Goal: Navigation & Orientation: Find specific page/section

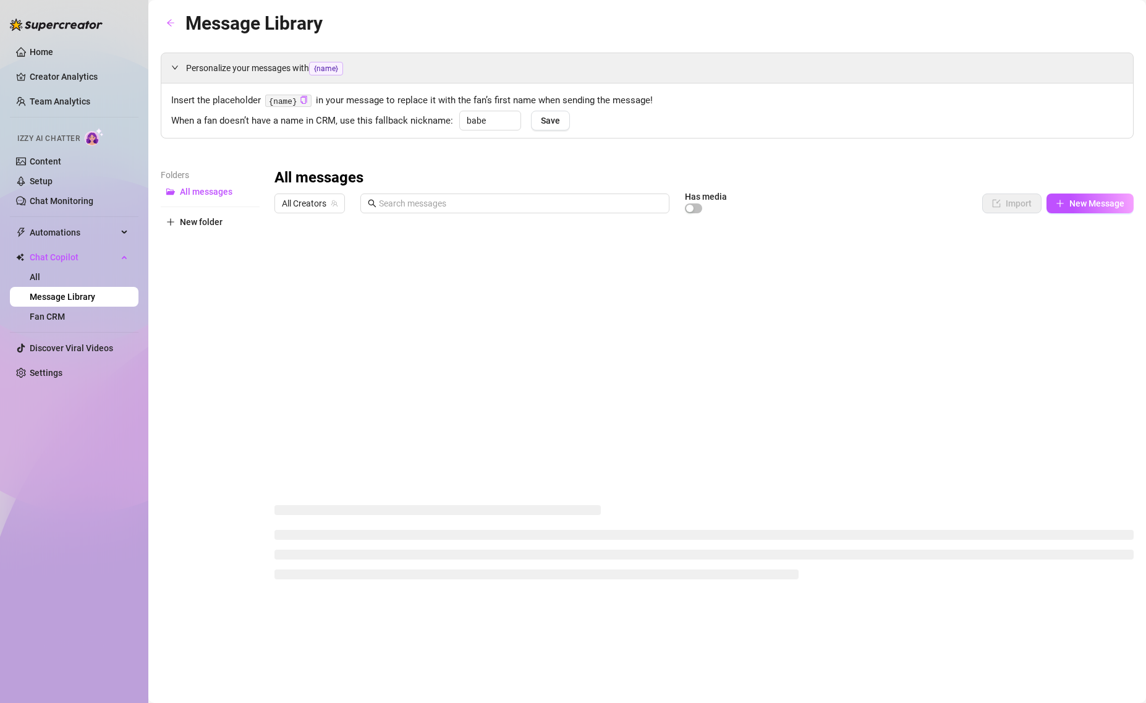
type input "babe"
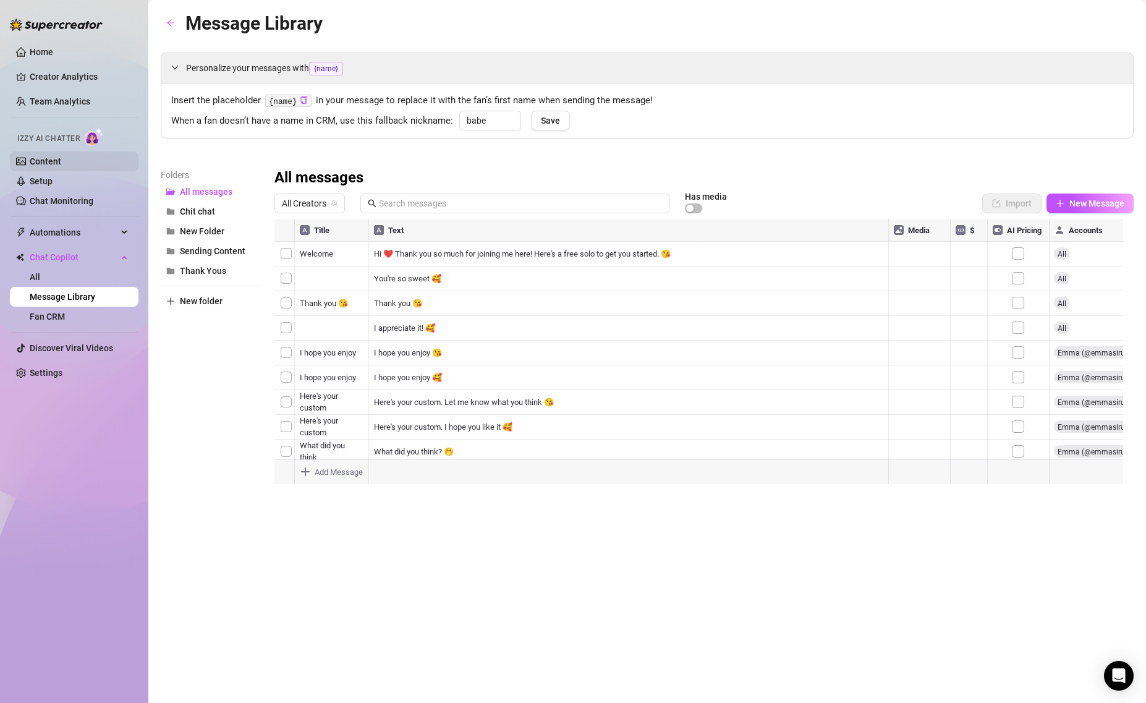
click at [33, 156] on link "Content" at bounding box center [46, 161] width 32 height 10
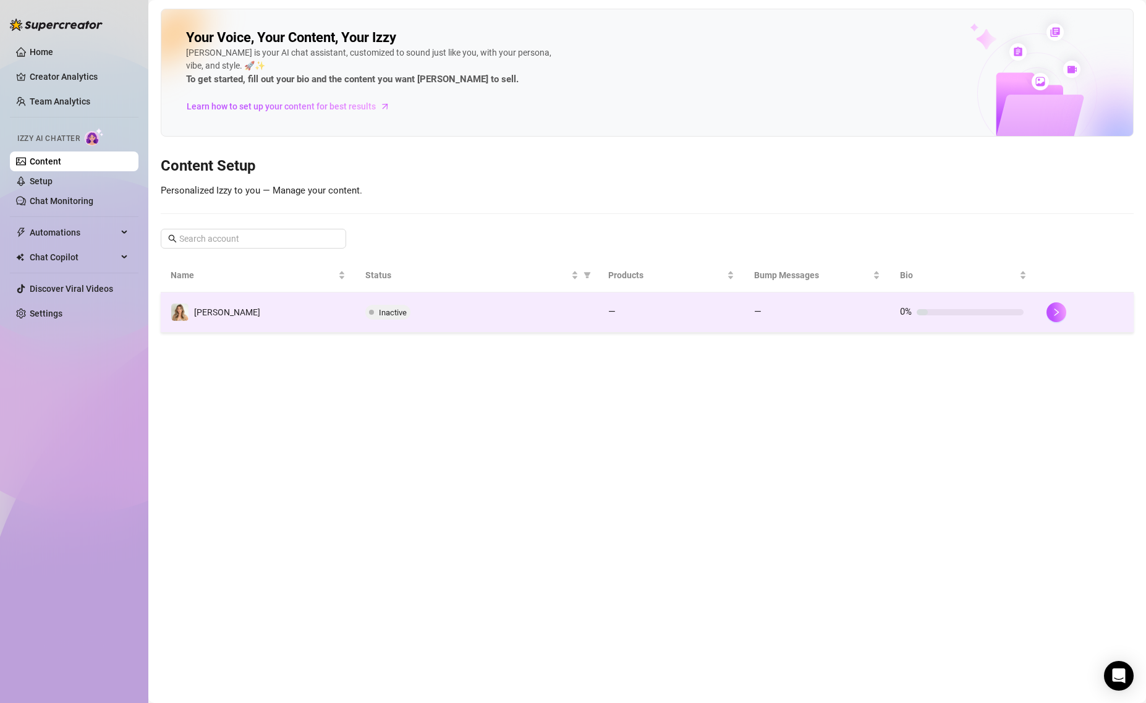
click at [292, 314] on td "[PERSON_NAME]" at bounding box center [258, 312] width 195 height 40
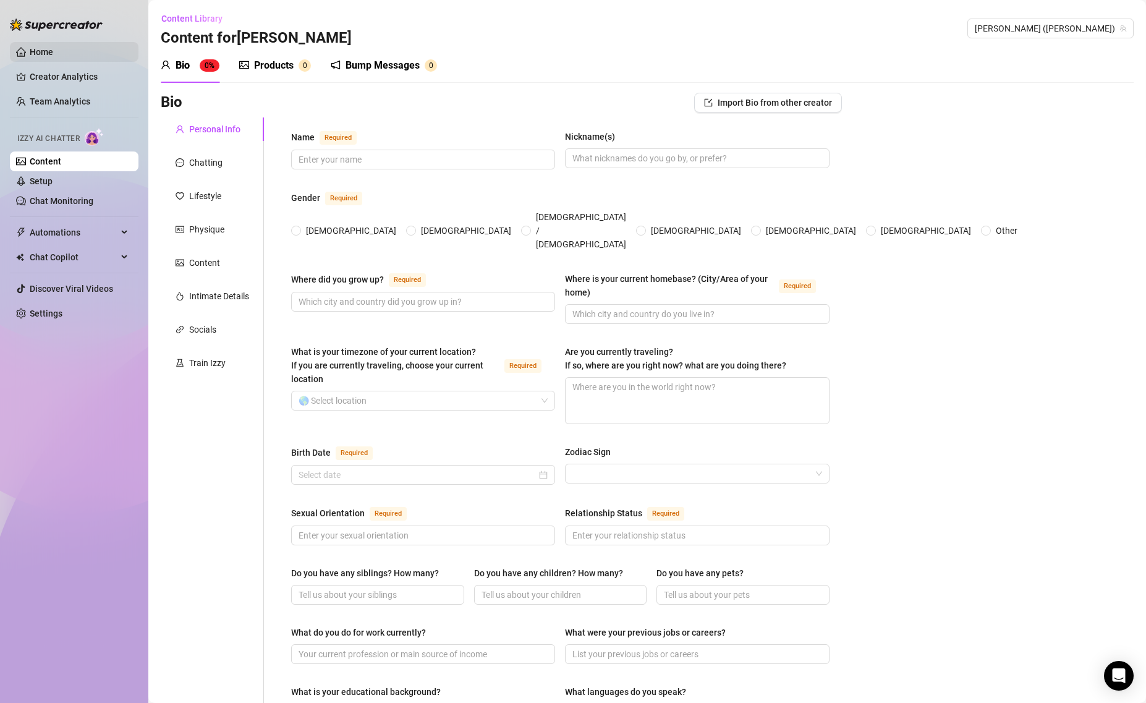
click at [46, 54] on link "Home" at bounding box center [41, 52] width 23 height 10
